Goal: Find contact information: Find contact information

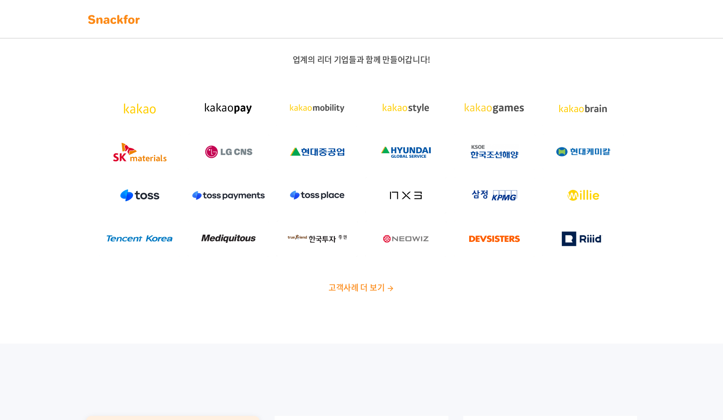
click at [119, 20] on img at bounding box center [114, 19] width 57 height 14
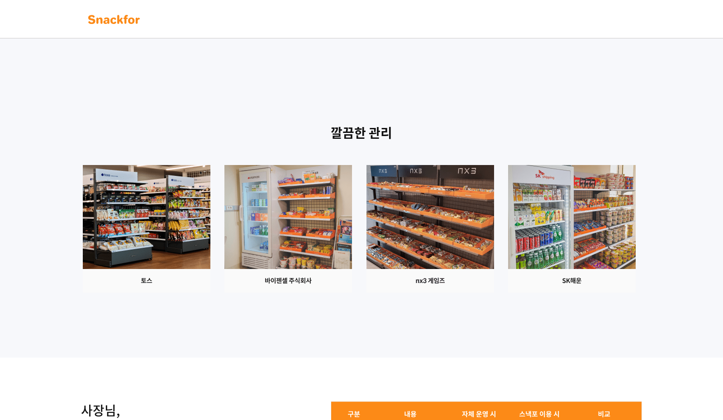
scroll to position [721, 0]
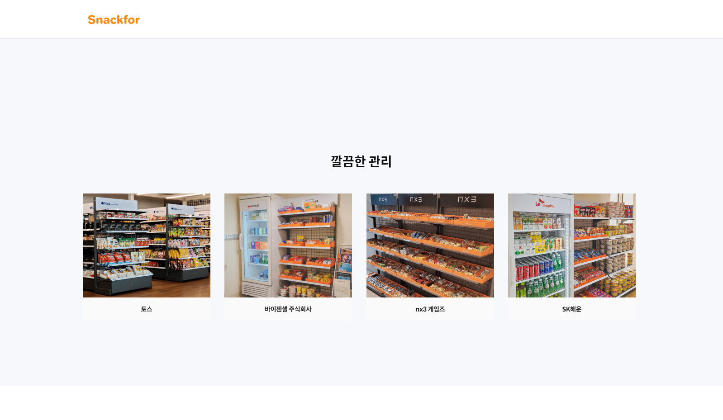
click at [210, 299] on img at bounding box center [147, 258] width 128 height 128
click at [210, 268] on img at bounding box center [147, 258] width 128 height 128
click at [352, 262] on img at bounding box center [288, 258] width 128 height 128
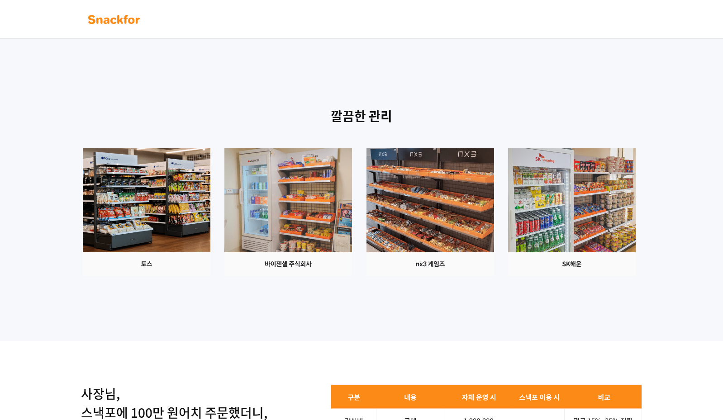
click at [206, 225] on img at bounding box center [147, 212] width 128 height 128
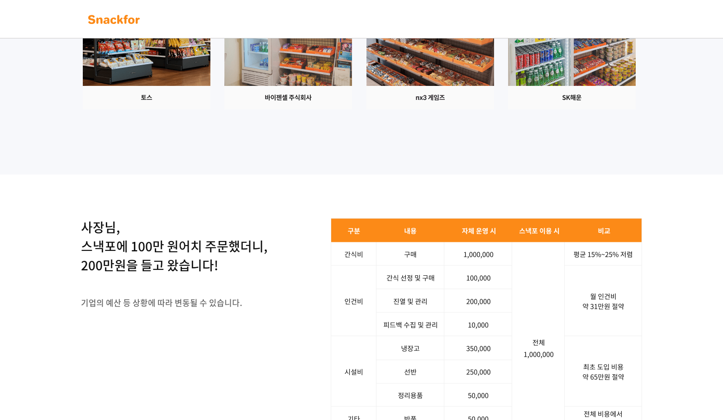
scroll to position [811, 0]
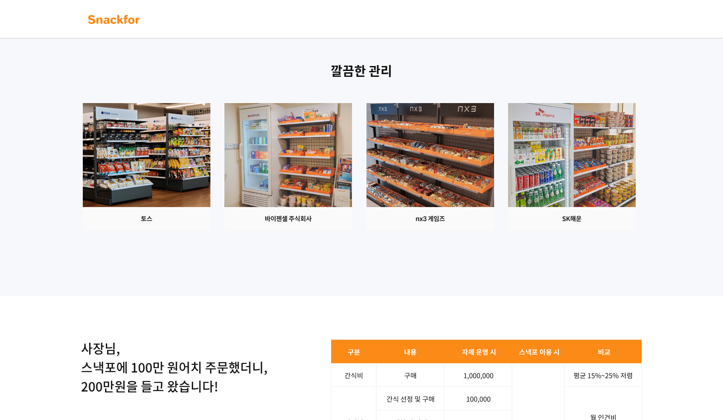
drag, startPoint x: 259, startPoint y: 230, endPoint x: 255, endPoint y: 200, distance: 30.1
click at [210, 200] on img at bounding box center [147, 167] width 128 height 128
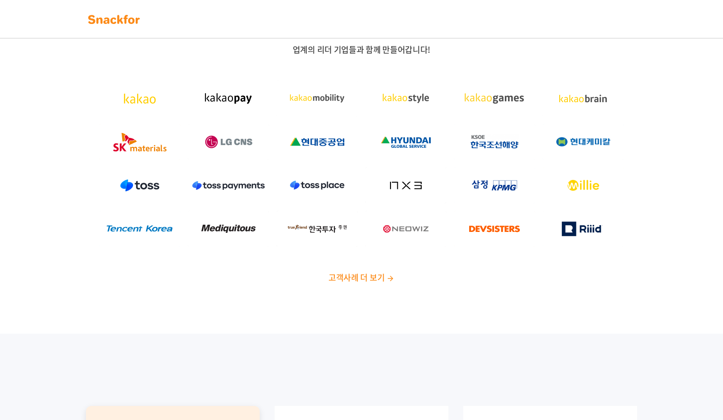
scroll to position [0, 0]
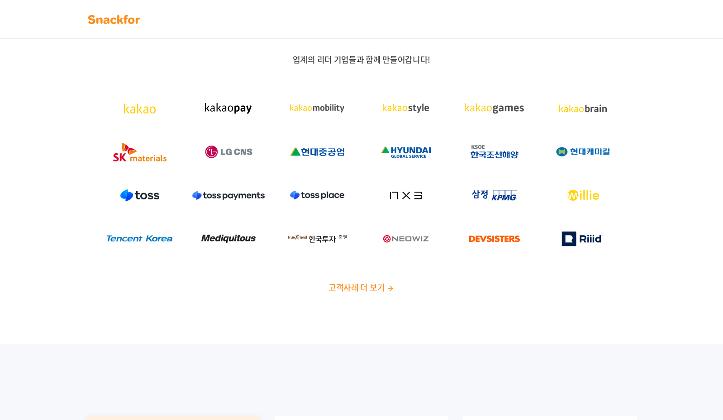
click at [133, 13] on img at bounding box center [114, 19] width 57 height 14
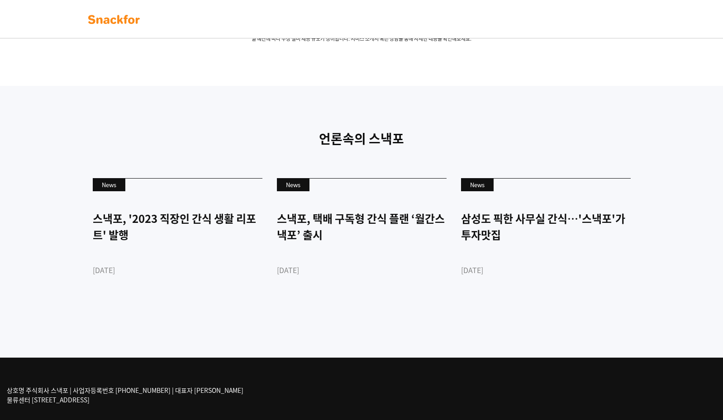
scroll to position [2124, 0]
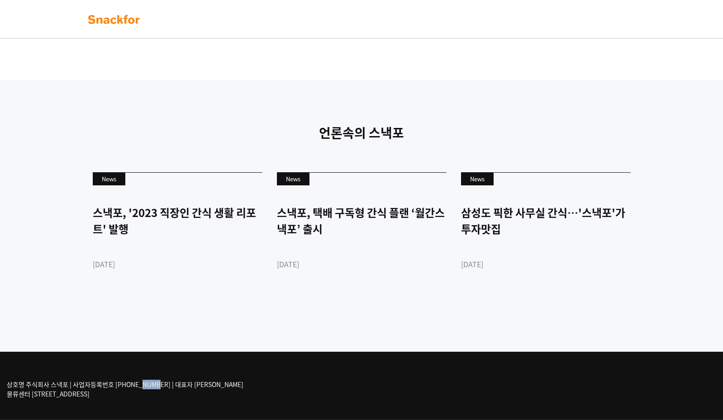
drag, startPoint x: 15, startPoint y: 385, endPoint x: 41, endPoint y: 385, distance: 25.8
click at [40, 385] on p "상호명 주식회사 스낵포 | 사업자등록번호 [PHONE_NUMBER] | 대표자 [PERSON_NAME] 물류센터 [STREET_ADDRESS]" at bounding box center [125, 389] width 237 height 19
click at [42, 385] on p "상호명 주식회사 스낵포 | 사업자등록번호 752-87-00835 | 대표자 이웅희 물류센터 경기도 광주시 추자동 303" at bounding box center [125, 389] width 237 height 19
drag, startPoint x: 31, startPoint y: 386, endPoint x: 65, endPoint y: 386, distance: 34.4
click at [65, 386] on p "상호명 주식회사 스낵포 | 사업자등록번호 752-87-00835 | 대표자 이웅희 물류센터 경기도 광주시 추자동 303" at bounding box center [125, 389] width 237 height 19
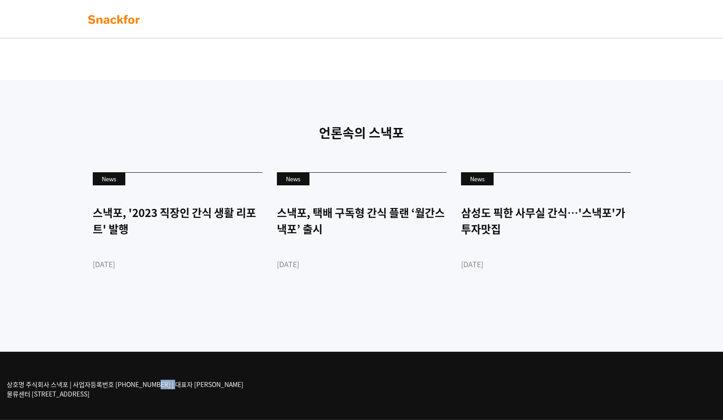
click at [40, 385] on p "상호명 주식회사 스낵포 | 사업자등록번호 752-87-00835 | 대표자 이웅희 물류센터 경기도 광주시 추자동 303" at bounding box center [125, 389] width 237 height 19
drag, startPoint x: 27, startPoint y: 391, endPoint x: 54, endPoint y: 389, distance: 26.7
click at [54, 389] on p "상호명 주식회사 스낵포 | 사업자등록번호 752-87-00835 | 대표자 이웅희 물류센터 경기도 광주시 추자동 303" at bounding box center [125, 389] width 237 height 19
click at [44, 388] on p "상호명 주식회사 스낵포 | 사업자등록번호 752-87-00835 | 대표자 이웅희 물류센터 경기도 광주시 추자동 303" at bounding box center [125, 389] width 237 height 19
click at [24, 388] on p "상호명 주식회사 스낵포 | 사업자등록번호 752-87-00835 | 대표자 이웅희 물류센터 경기도 광주시 추자동 303" at bounding box center [125, 389] width 237 height 19
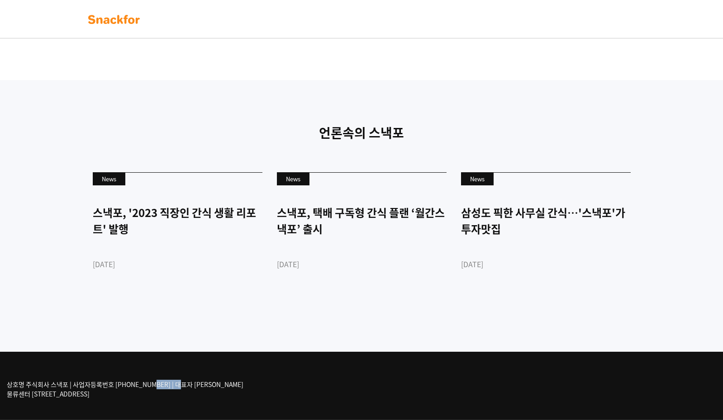
drag, startPoint x: 27, startPoint y: 384, endPoint x: 68, endPoint y: 385, distance: 41.2
click at [68, 385] on p "상호명 주식회사 스낵포 | 사업자등록번호 752-87-00835 | 대표자 이웅희 물류센터 경기도 광주시 추자동 303" at bounding box center [125, 389] width 237 height 19
copy p "주식회사 스낵포"
